Goal: Find specific page/section: Find specific page/section

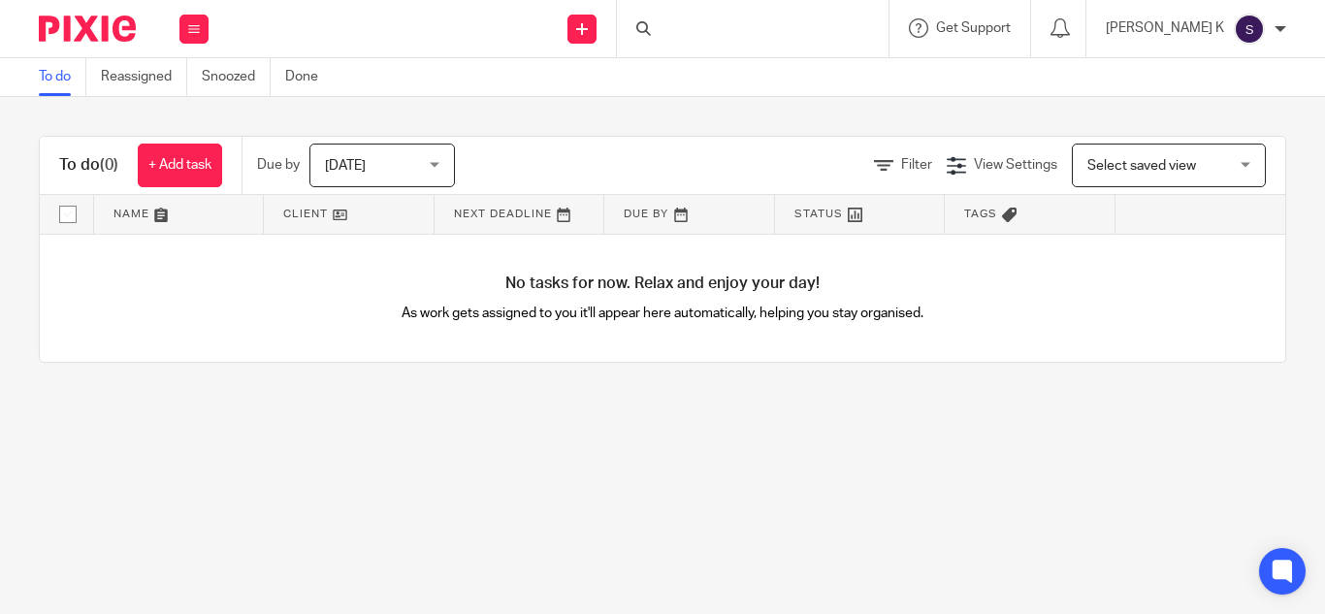
click at [751, 28] on div at bounding box center [753, 28] width 272 height 57
click at [753, 25] on input "Search" at bounding box center [743, 31] width 175 height 17
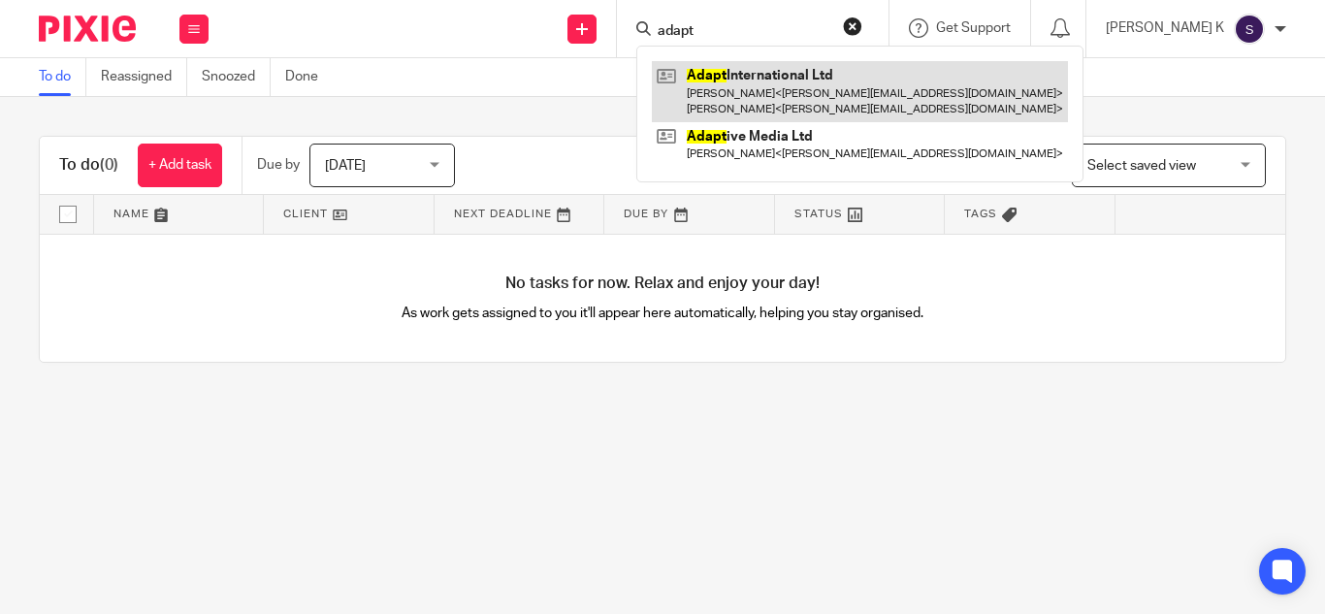
type input "adapt"
click at [846, 85] on link at bounding box center [860, 91] width 416 height 60
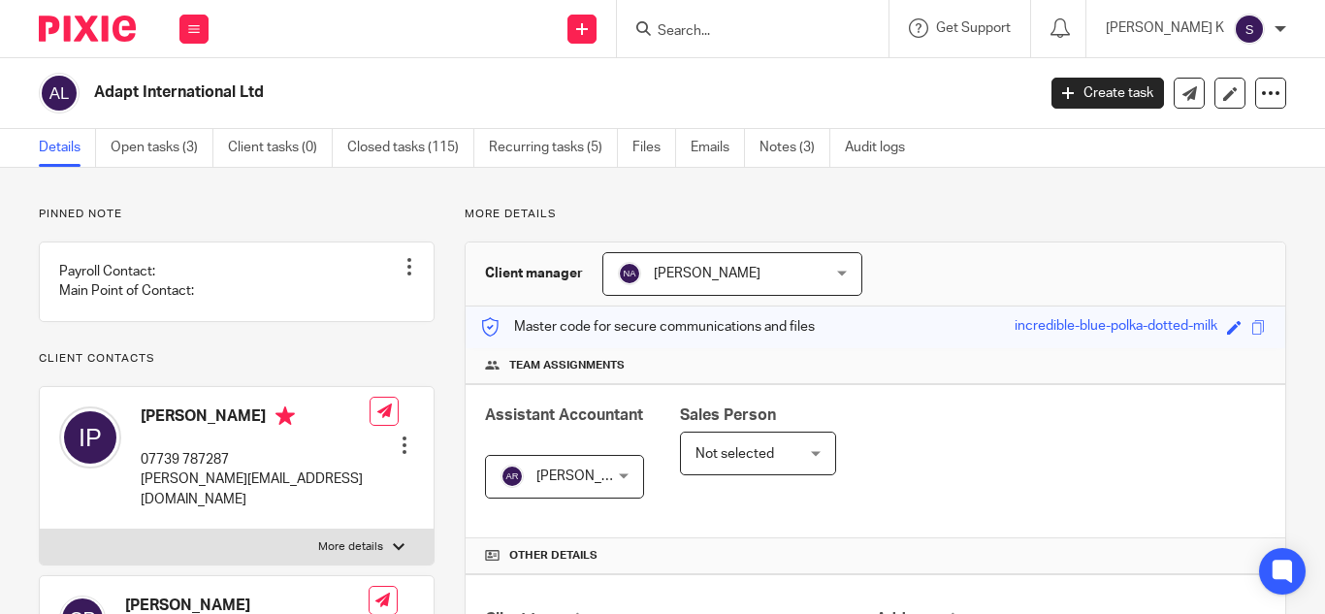
click at [777, 35] on input "Search" at bounding box center [743, 31] width 175 height 17
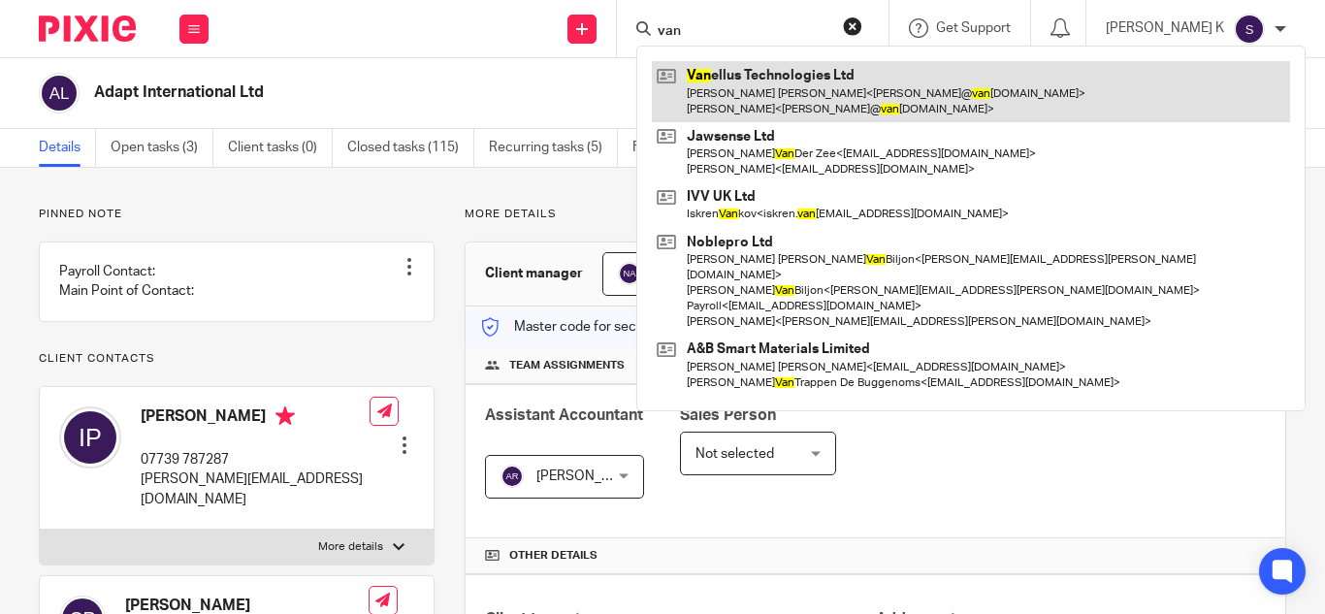
type input "van"
click at [821, 102] on link at bounding box center [971, 91] width 638 height 60
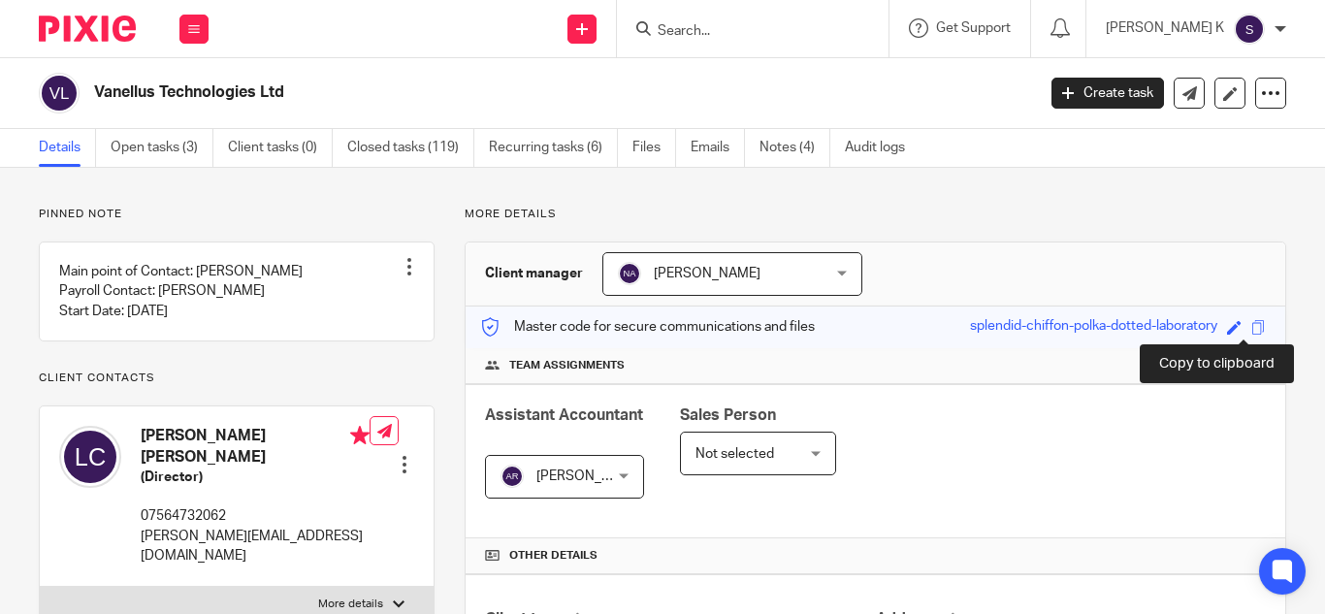
click at [1251, 329] on span at bounding box center [1258, 327] width 15 height 15
click at [762, 30] on input "Search" at bounding box center [743, 31] width 175 height 17
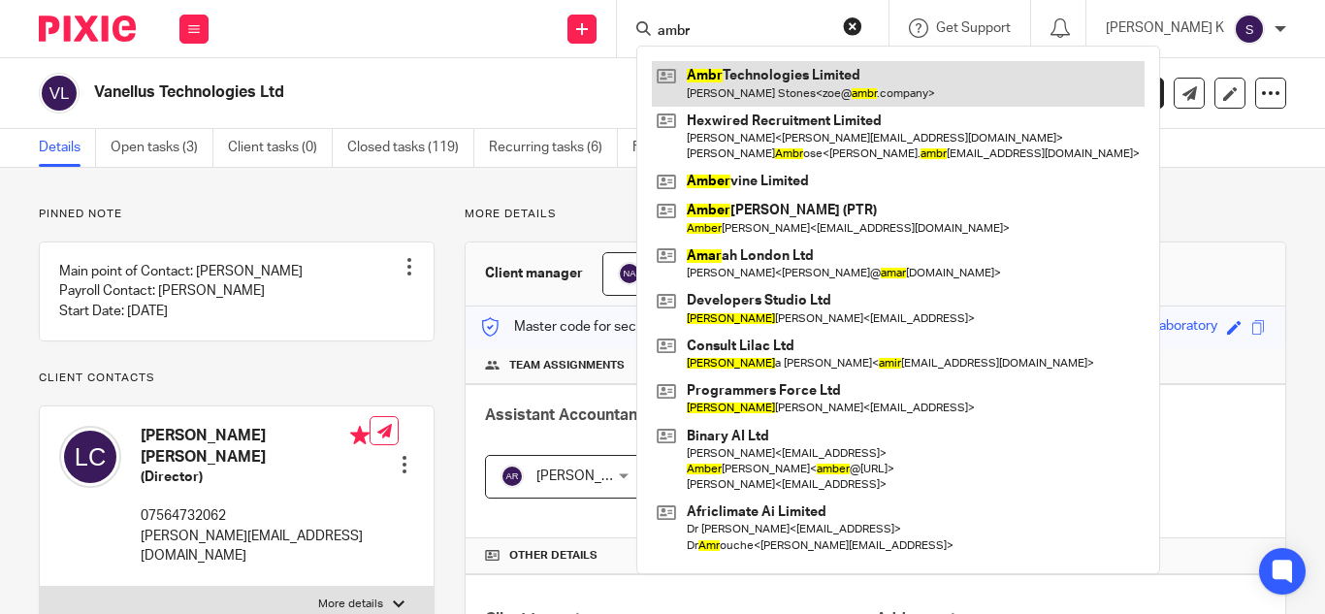
type input "ambr"
click at [806, 73] on link at bounding box center [898, 83] width 493 height 45
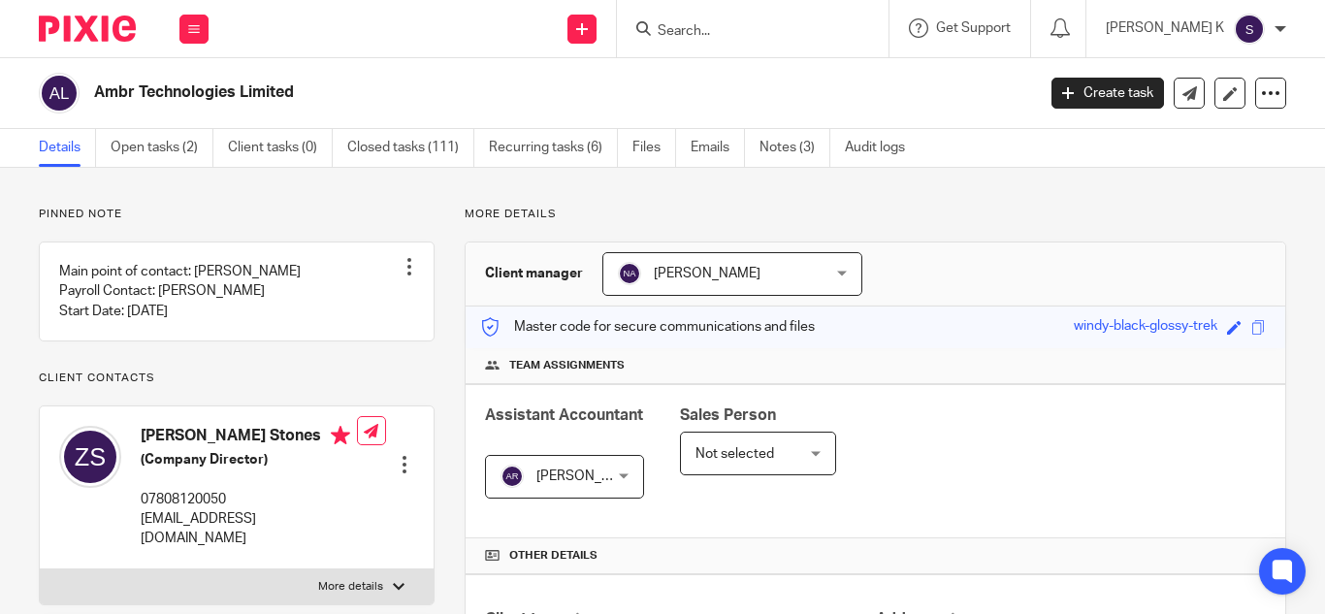
click at [747, 28] on input "Search" at bounding box center [743, 31] width 175 height 17
type input "mercu"
click button "submit" at bounding box center [0, 0] width 0 height 0
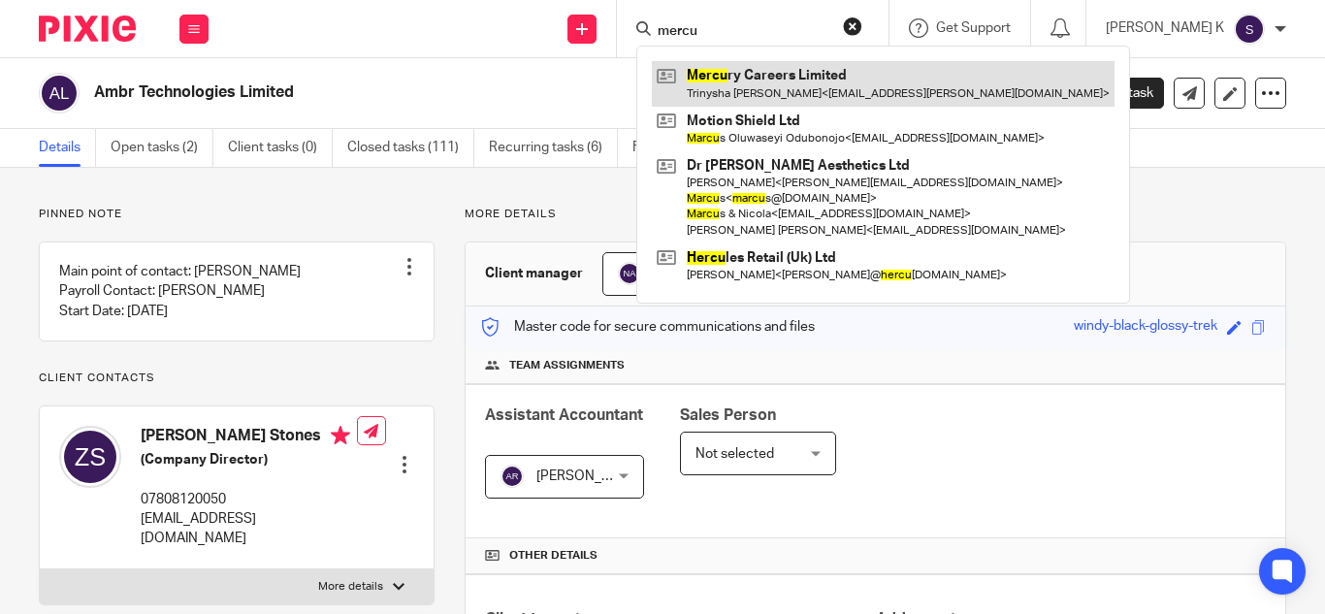
click at [806, 78] on link at bounding box center [883, 83] width 463 height 45
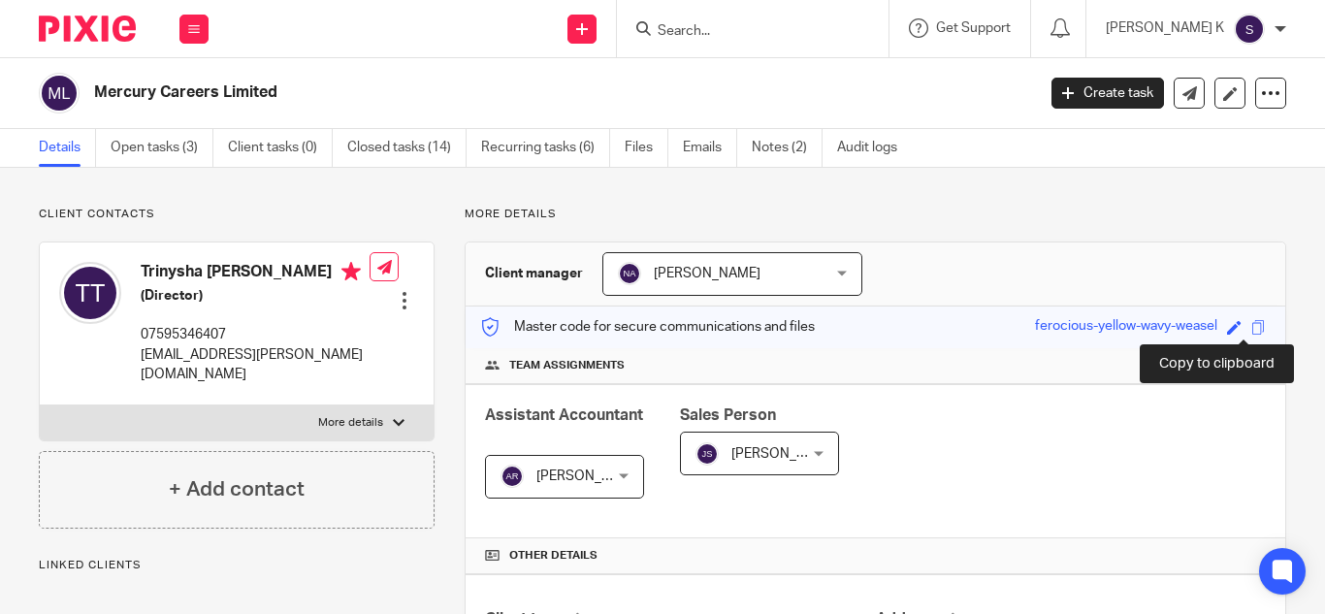
click at [1251, 323] on span at bounding box center [1258, 327] width 15 height 15
click at [1251, 324] on span at bounding box center [1258, 327] width 15 height 15
click at [762, 23] on input "Search" at bounding box center [743, 31] width 175 height 17
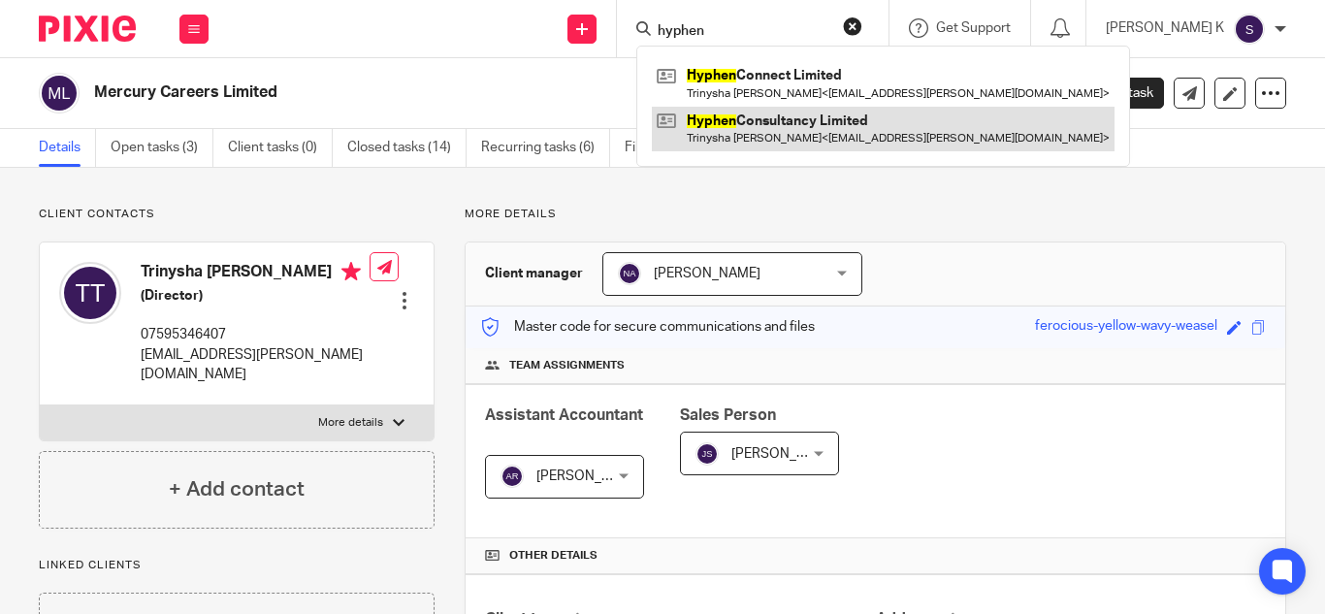
type input "hyphen"
click at [827, 126] on link at bounding box center [883, 129] width 463 height 45
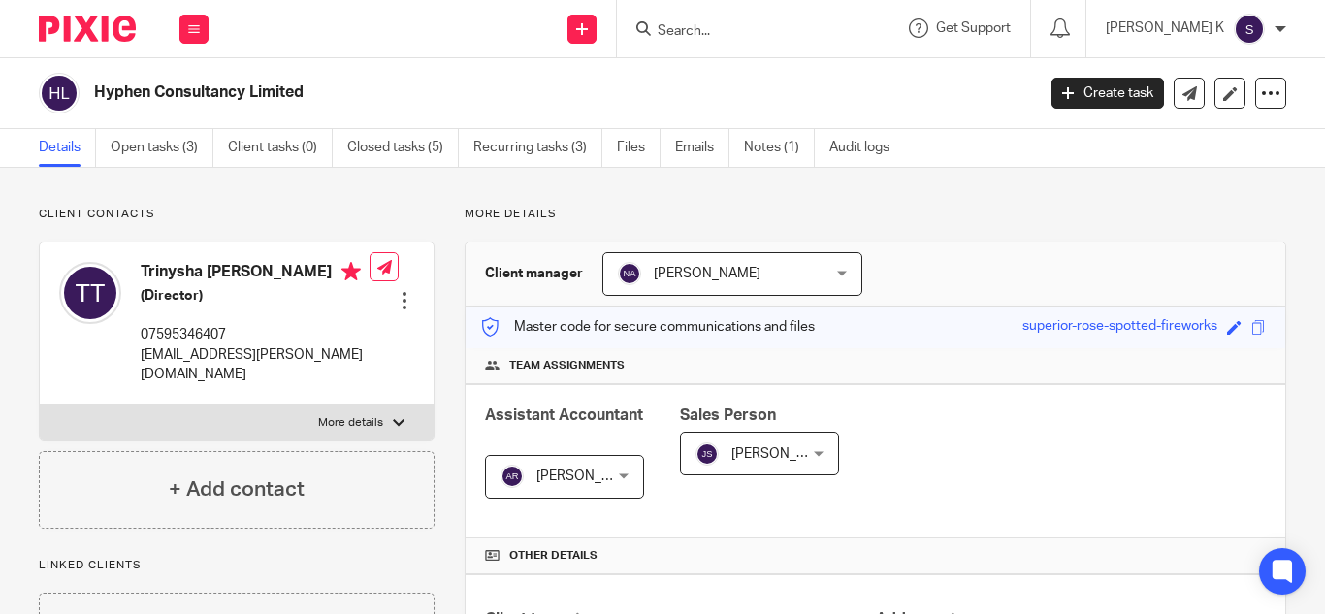
click at [790, 17] on form at bounding box center [759, 28] width 207 height 24
click at [1251, 329] on span at bounding box center [1258, 327] width 15 height 15
click at [841, 14] on div at bounding box center [753, 28] width 272 height 57
click at [795, 29] on input "Search" at bounding box center [743, 31] width 175 height 17
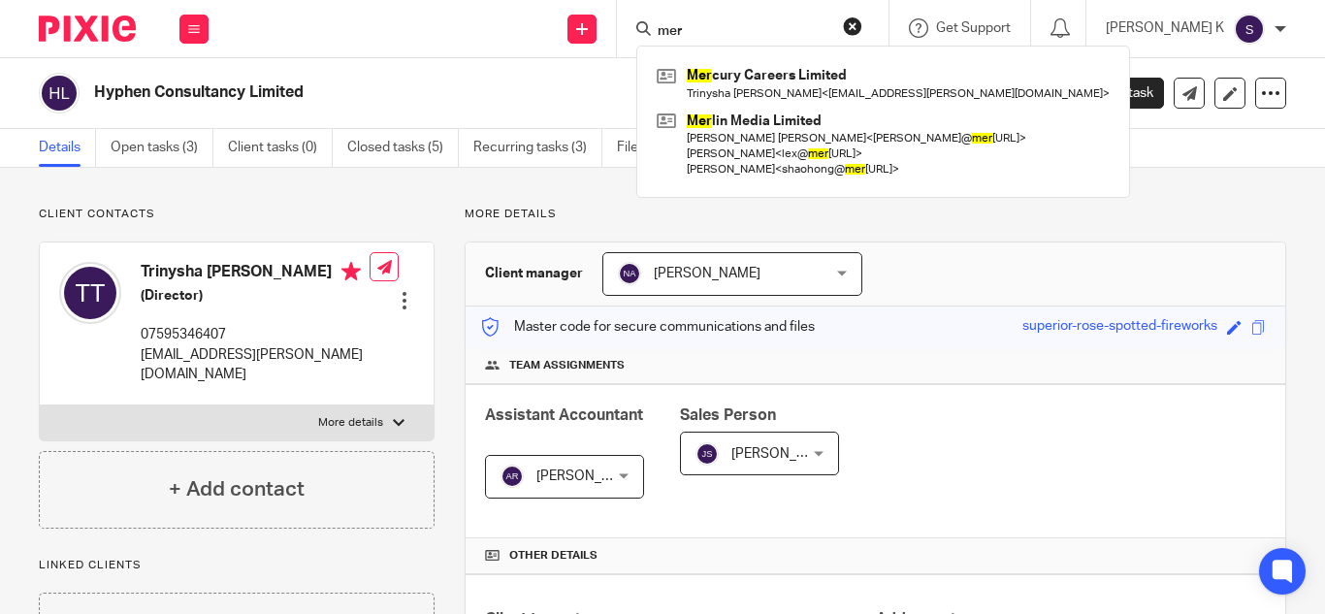
type input "mer"
